Goal: Task Accomplishment & Management: Use online tool/utility

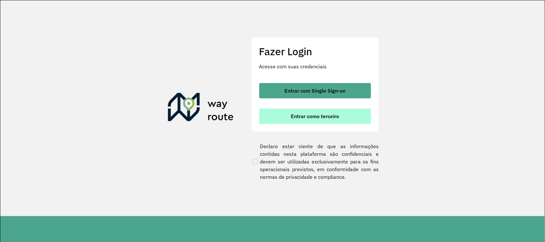
click at [300, 110] on button "Entrar como terceiro" at bounding box center [315, 116] width 112 height 15
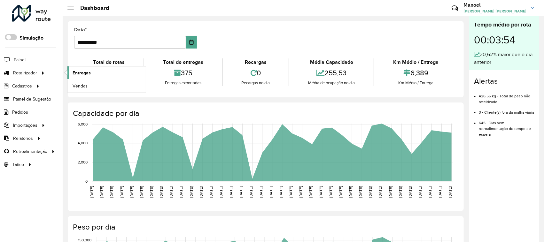
click at [89, 74] on span "Entregas" at bounding box center [82, 73] width 18 height 7
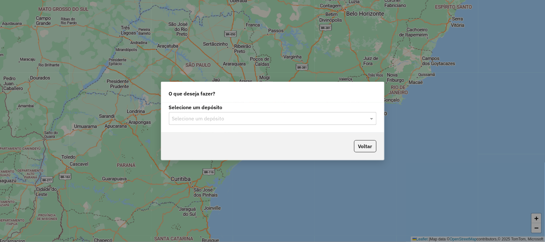
click at [208, 119] on input "text" at bounding box center [266, 119] width 189 height 8
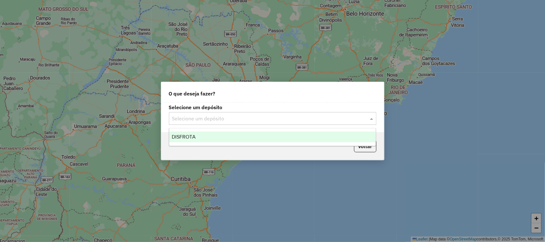
click at [196, 140] on div "DISFROTA" at bounding box center [272, 137] width 207 height 11
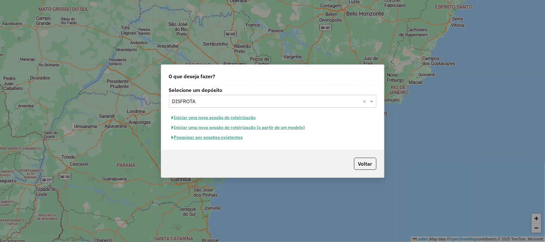
click at [211, 141] on button "Pesquisar por sessões existentes" at bounding box center [207, 138] width 77 height 10
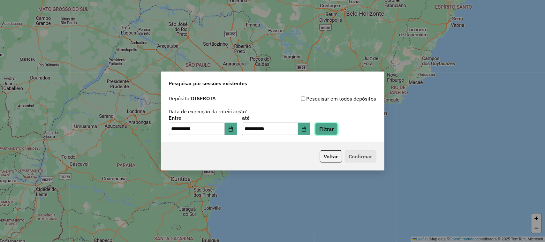
click at [336, 134] on button "Filtrar" at bounding box center [326, 129] width 23 height 12
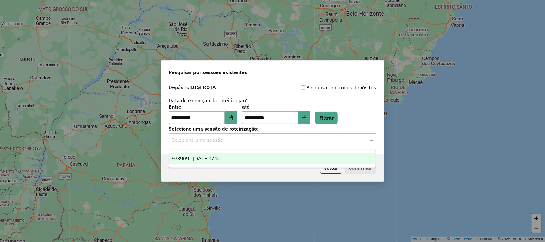
click at [224, 138] on input "text" at bounding box center [266, 140] width 189 height 8
click at [205, 159] on span "978909 - 14/08/2025 17:12" at bounding box center [196, 158] width 48 height 5
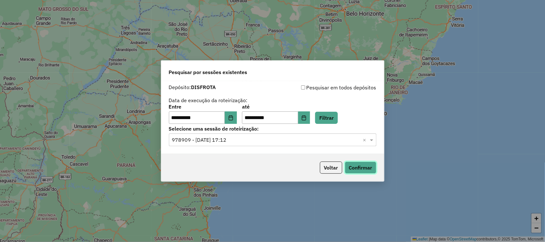
click at [349, 167] on button "Confirmar" at bounding box center [361, 168] width 32 height 12
